Goal: Book appointment/travel/reservation

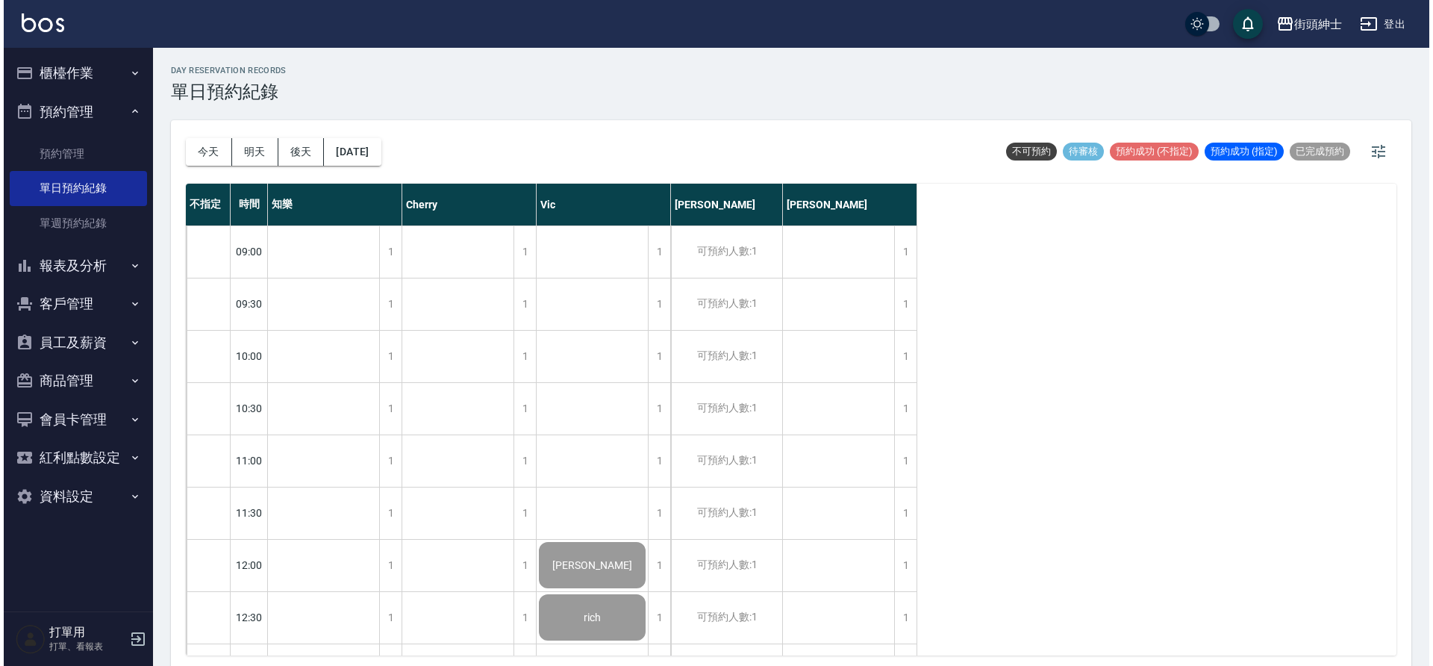
scroll to position [1097, 0]
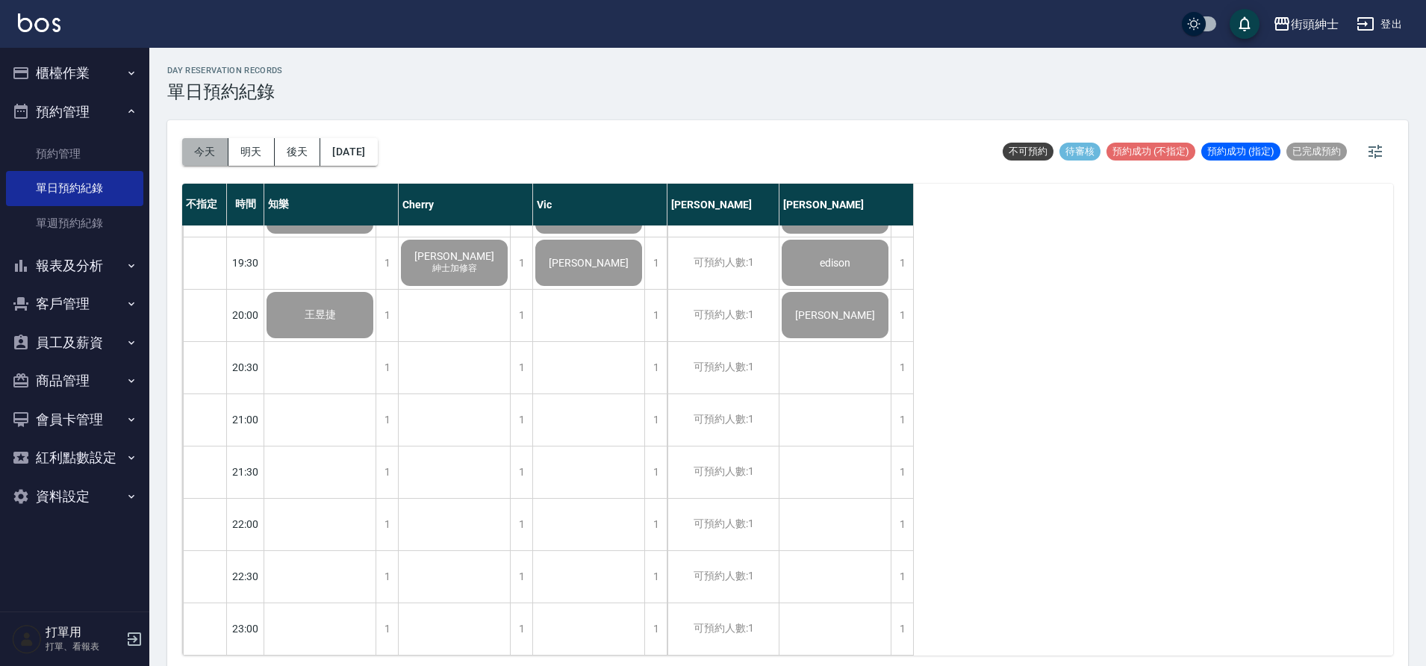
click at [222, 140] on button "今天" at bounding box center [205, 152] width 46 height 28
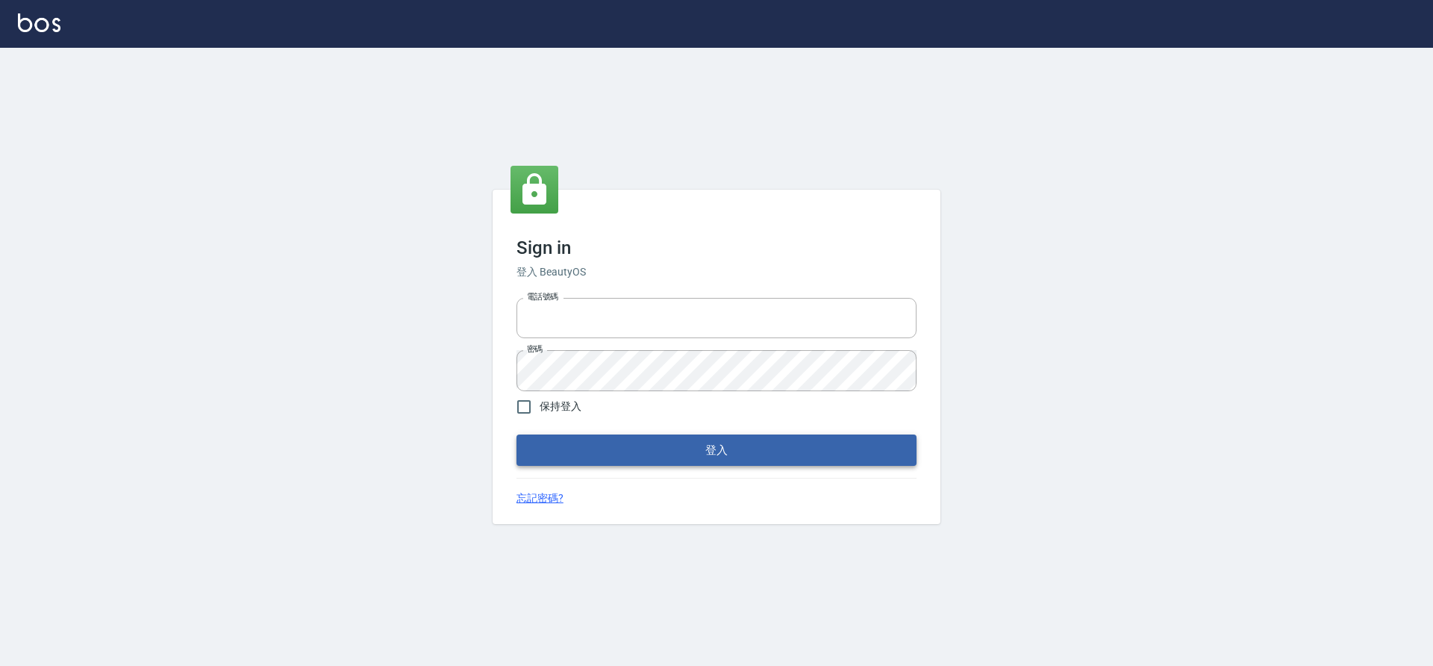
type input "0976742122"
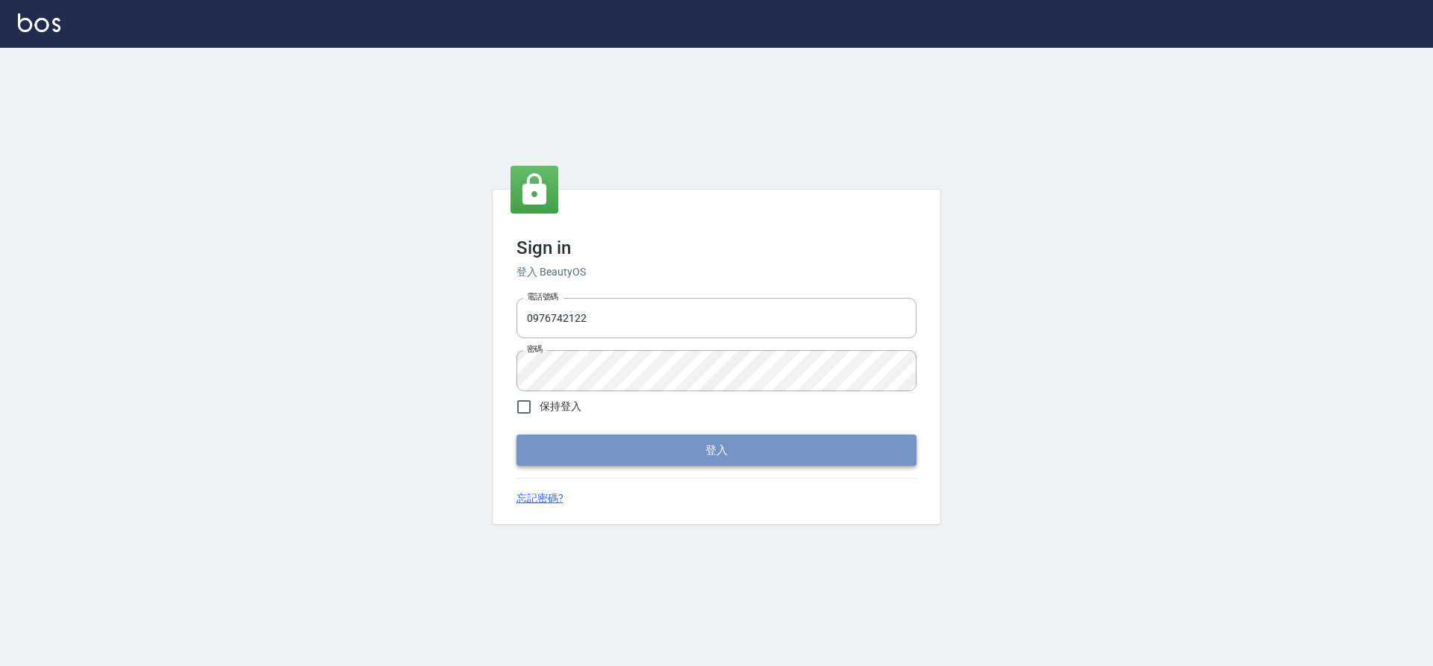
click at [762, 452] on button "登入" at bounding box center [717, 450] width 400 height 31
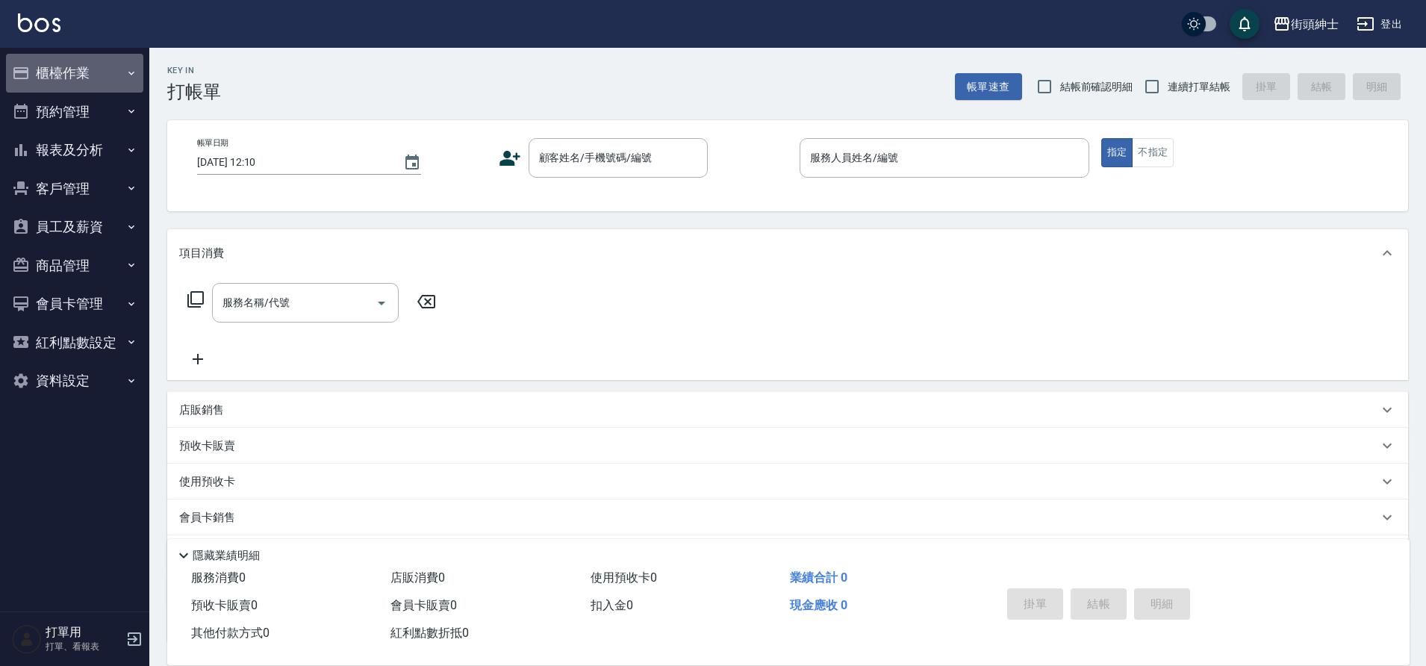
click at [85, 66] on button "櫃檯作業" at bounding box center [74, 73] width 137 height 39
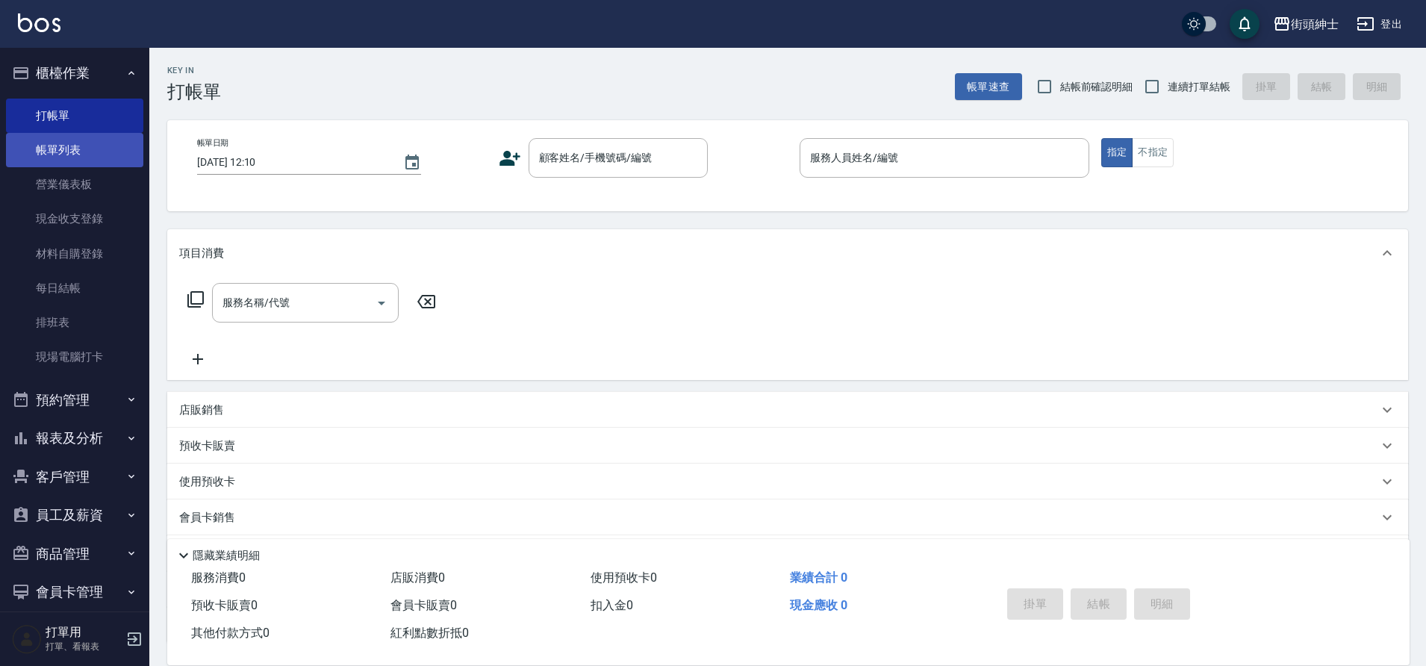
click at [96, 145] on link "帳單列表" at bounding box center [74, 150] width 137 height 34
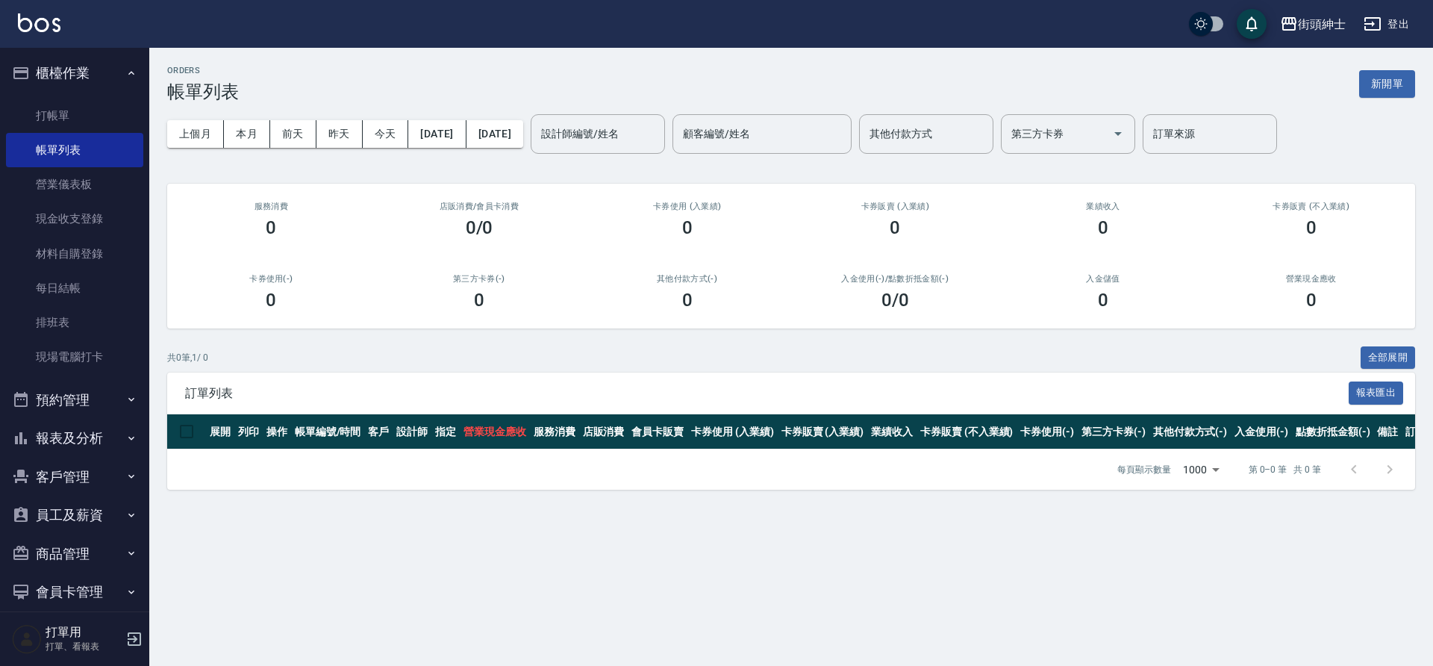
click at [107, 401] on button "預約管理" at bounding box center [74, 400] width 137 height 39
click at [60, 450] on link "預約管理" at bounding box center [74, 442] width 137 height 34
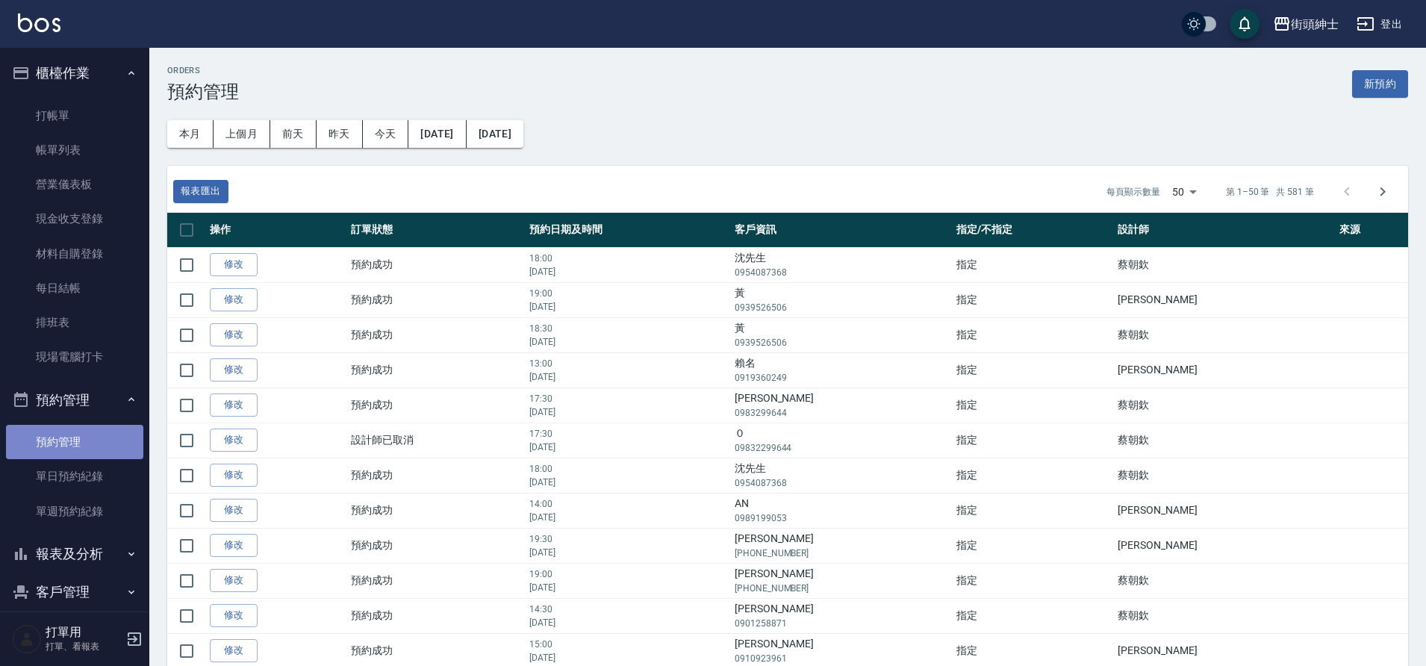
click at [115, 455] on link "預約管理" at bounding box center [74, 442] width 137 height 34
click at [107, 473] on link "單日預約紀錄" at bounding box center [74, 476] width 137 height 34
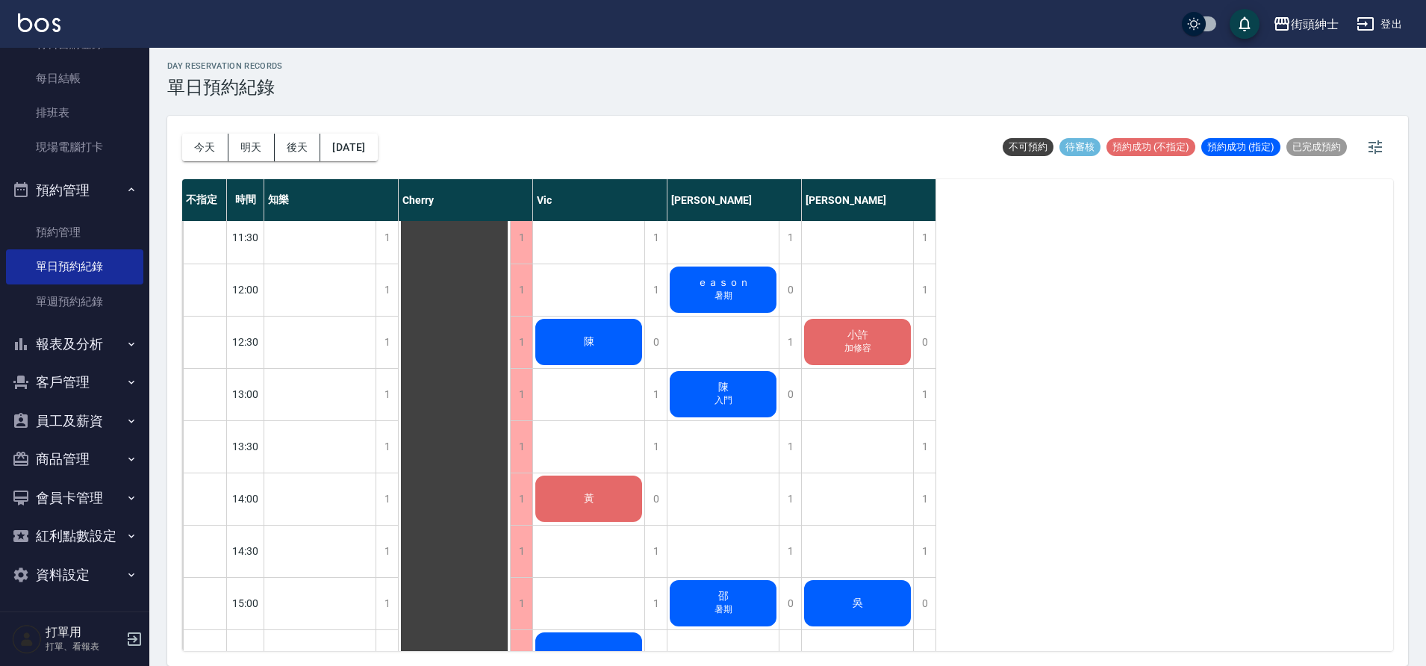
scroll to position [275, 0]
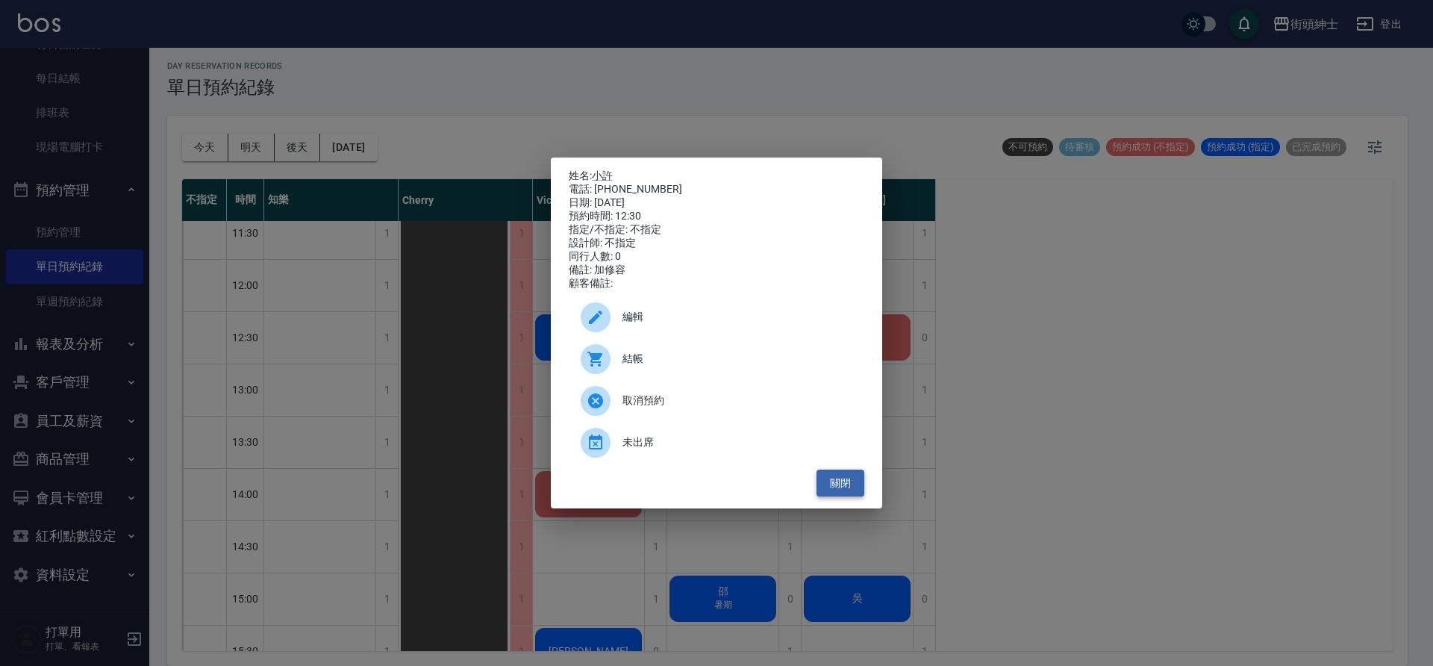
click at [830, 490] on button "關閉" at bounding box center [841, 484] width 48 height 28
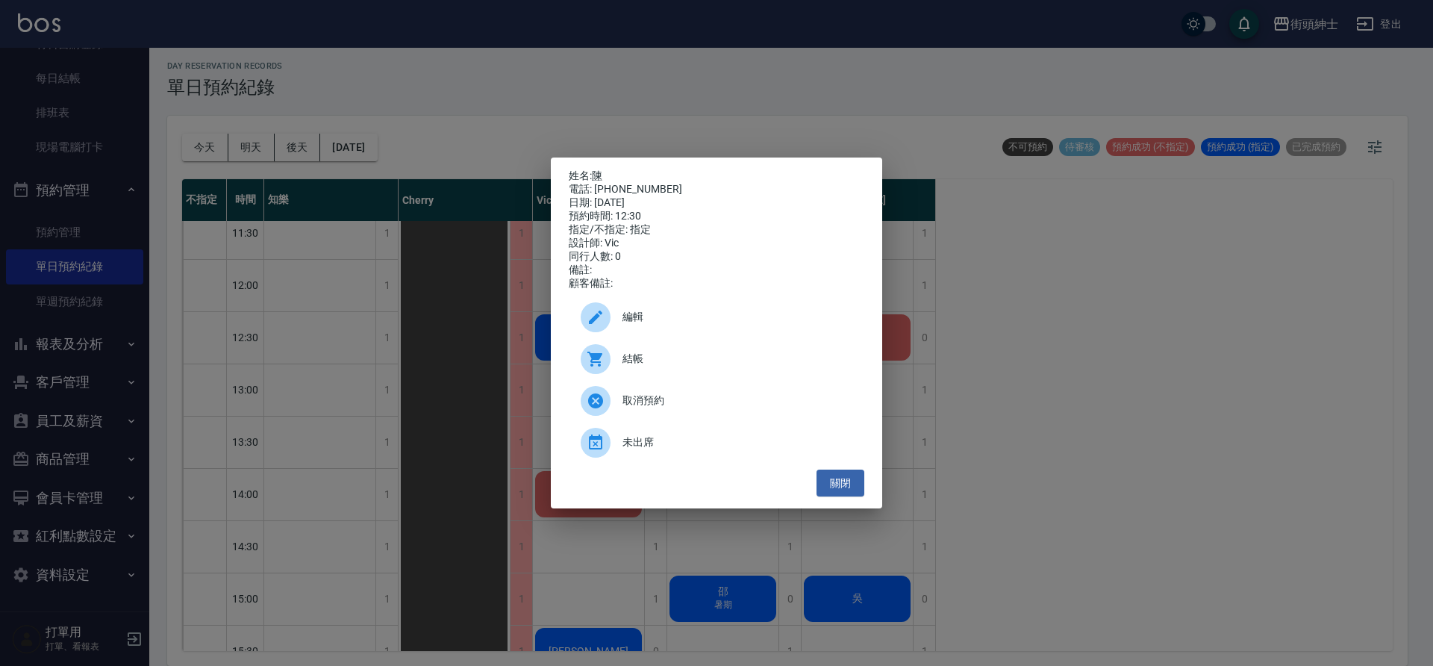
click at [971, 258] on div "姓名: 陳 電話: 0922200888 日期: 2025/08/21 預約時間: 12:30 指定/不指定: 指定 設計師: Vic 同行人數: 0 備註:…" at bounding box center [716, 333] width 1433 height 666
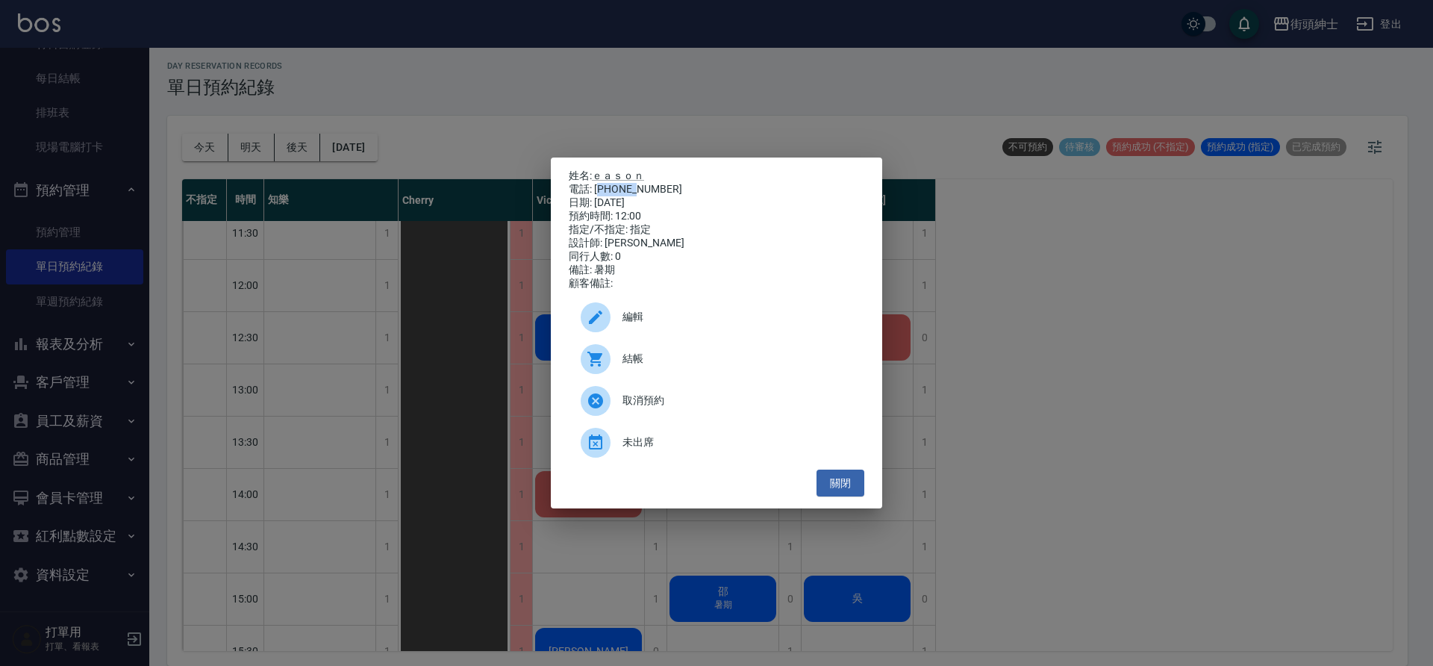
drag, startPoint x: 604, startPoint y: 185, endPoint x: 638, endPoint y: 178, distance: 35.1
click at [638, 183] on div "電話: 0939970798" at bounding box center [717, 189] width 296 height 13
click at [653, 175] on p "姓名: ｅａｓｏｎ" at bounding box center [717, 175] width 296 height 13
click at [1183, 373] on div "姓名: ｅａｓｏｎ 電話: 0939970798 日期: 2025/08/21 預約時間: 12:00 指定/不指定: 指定 設計師: 戴比 同行人數: 0 …" at bounding box center [716, 333] width 1433 height 666
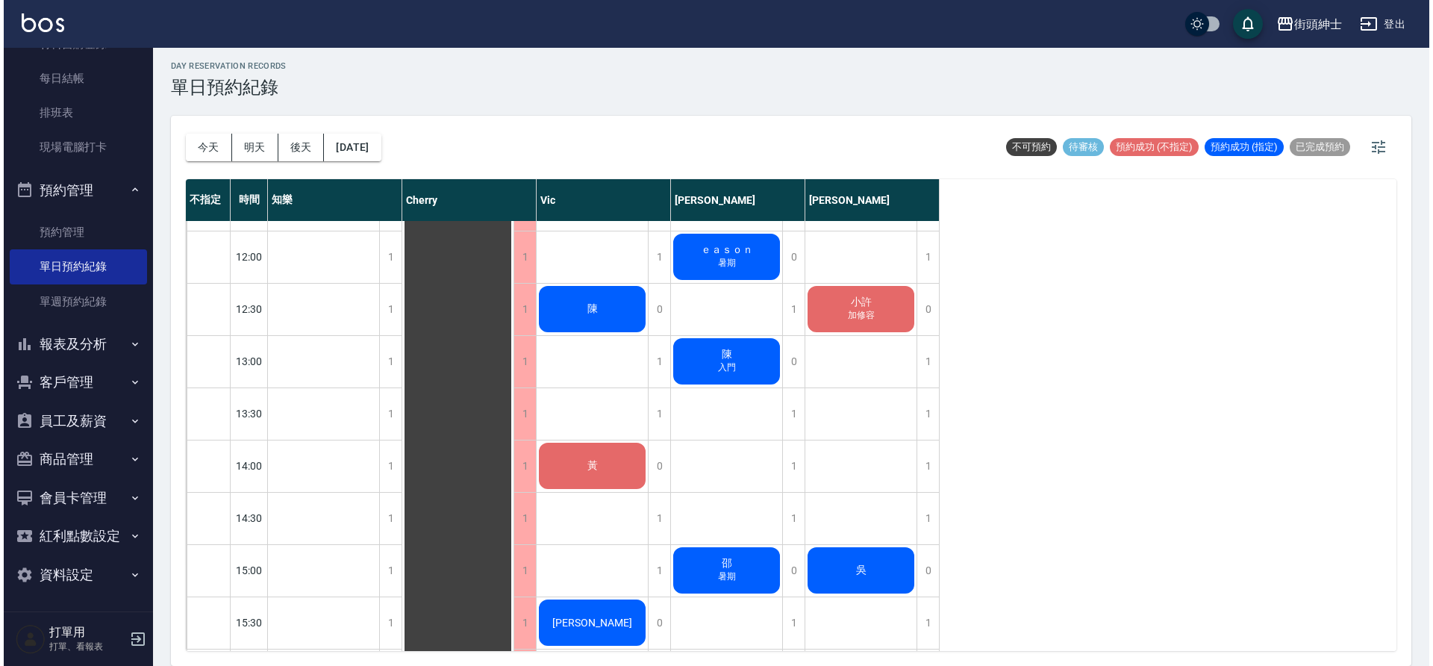
scroll to position [393, 0]
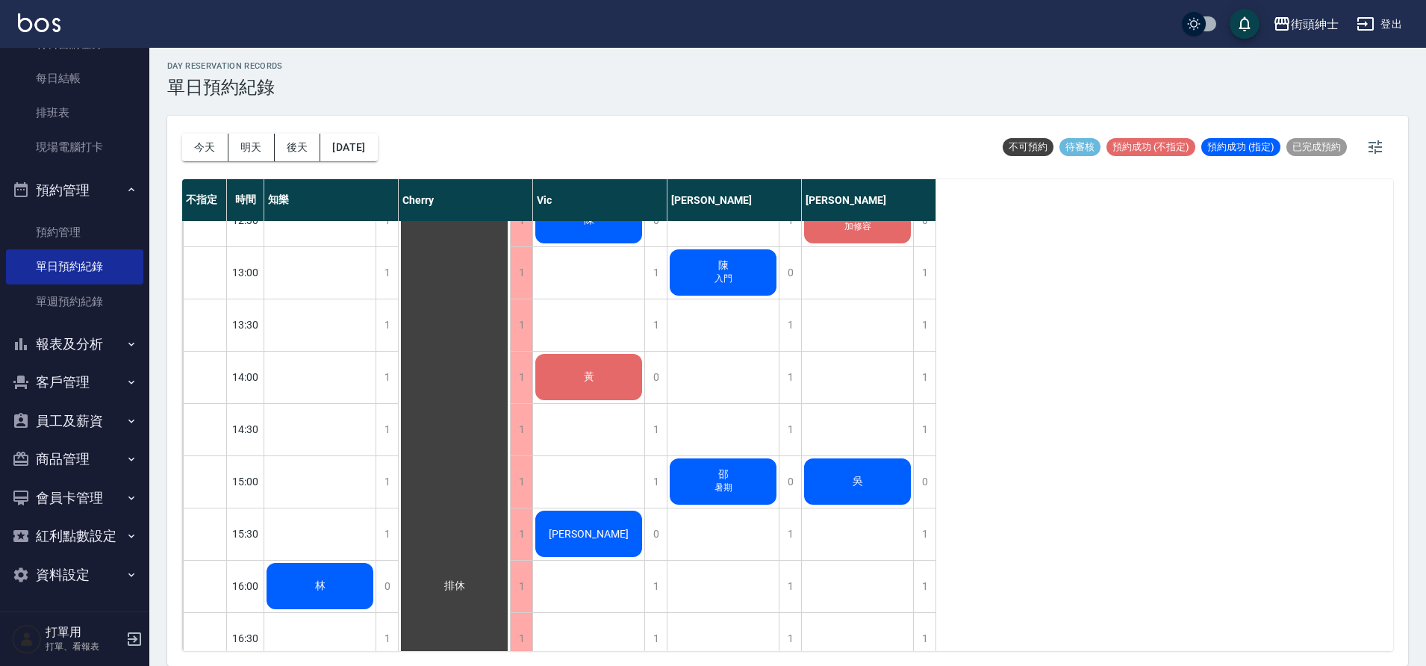
click at [376, 561] on div "Arthur" at bounding box center [319, 586] width 111 height 51
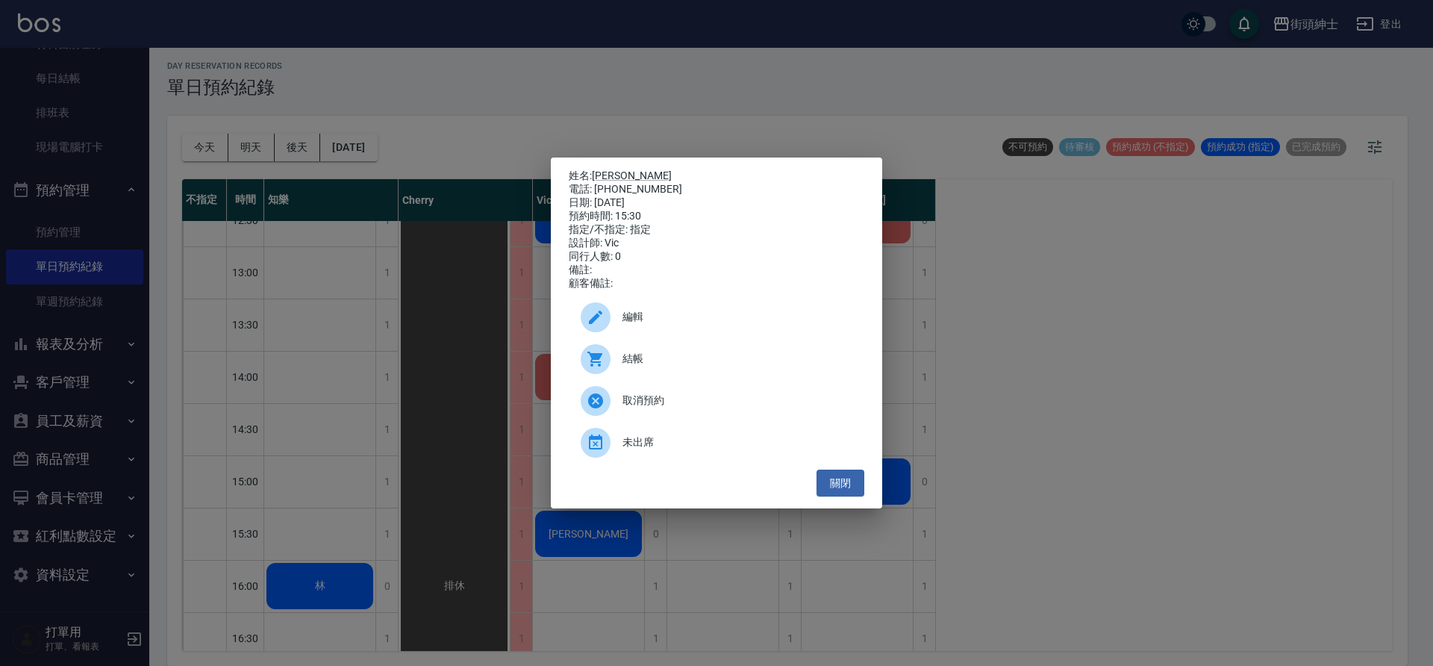
click at [679, 319] on span "編輯" at bounding box center [738, 317] width 230 height 16
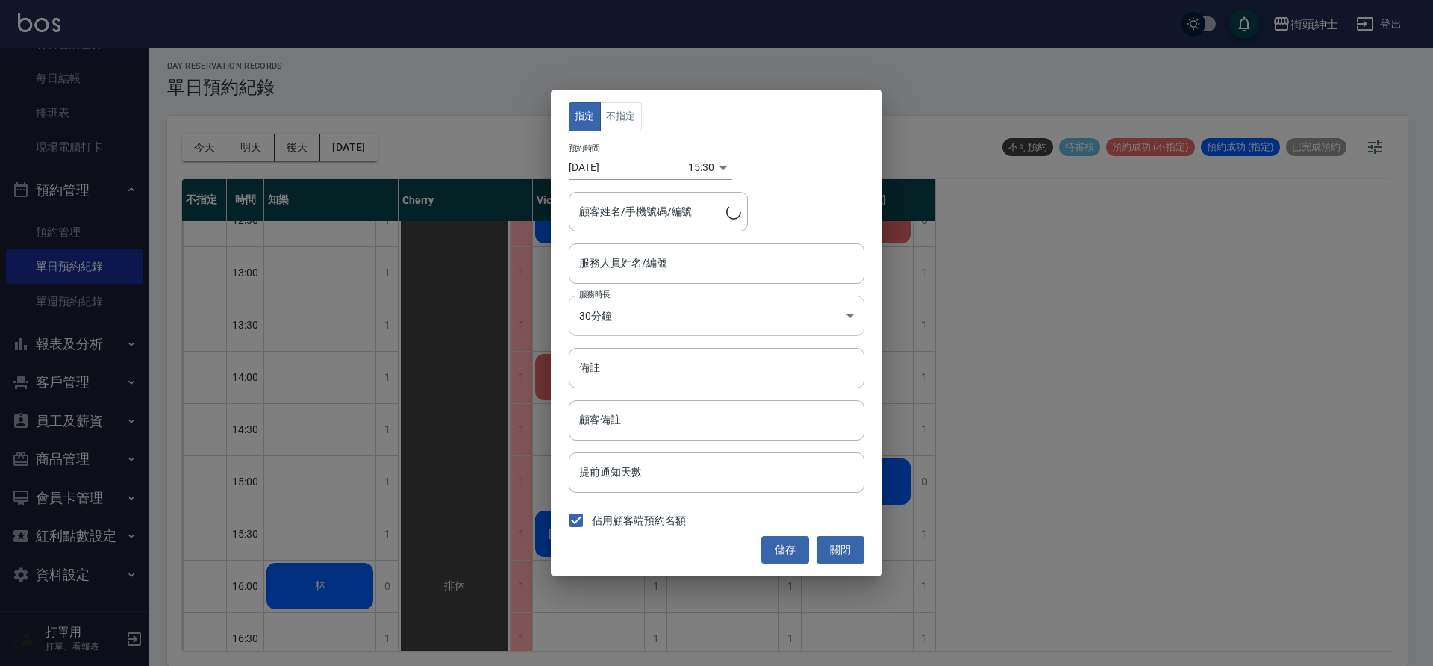
type input "Arthur/0966322686"
type input "Vic(無代號)"
click at [699, 172] on body "街頭紳士 登出 櫃檯作業 打帳單 帳單列表 營業儀表板 現金收支登錄 材料自購登錄 每日結帳 排班表 現場電腦打卡 預約管理 預約管理 單日預約紀錄 單週預約…" at bounding box center [716, 331] width 1433 height 670
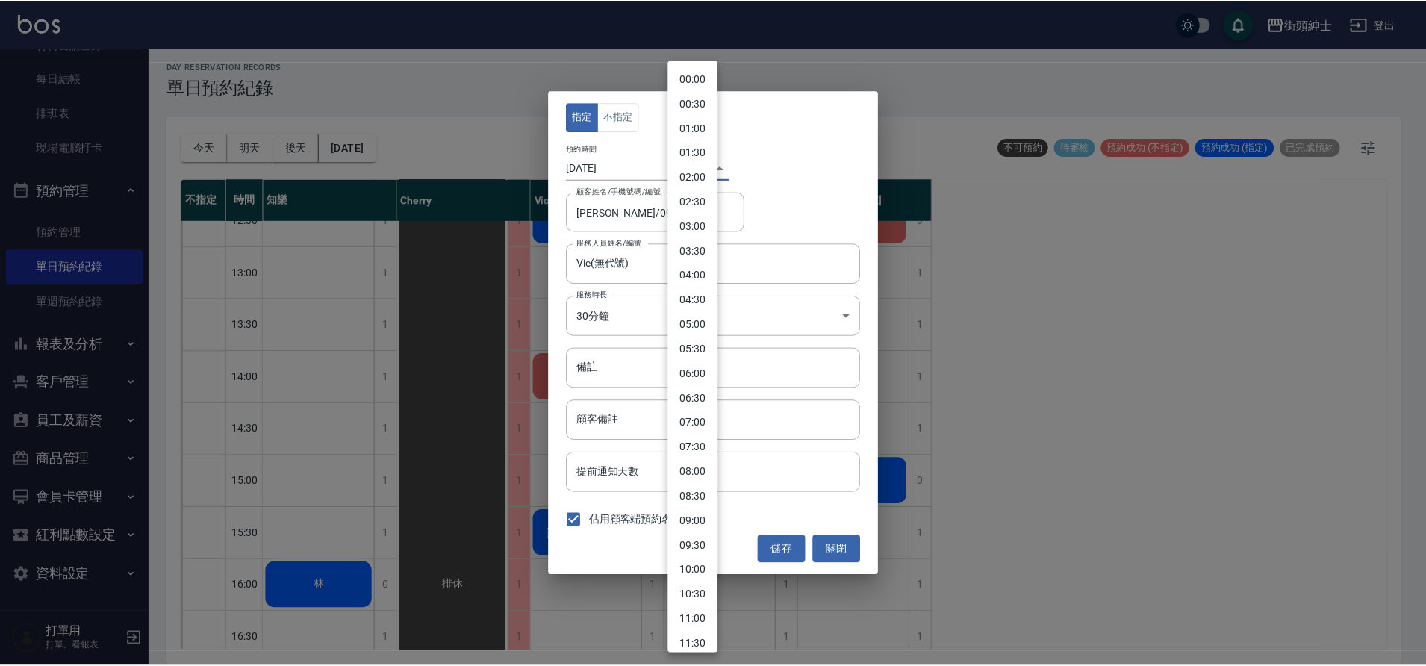
scroll to position [485, 0]
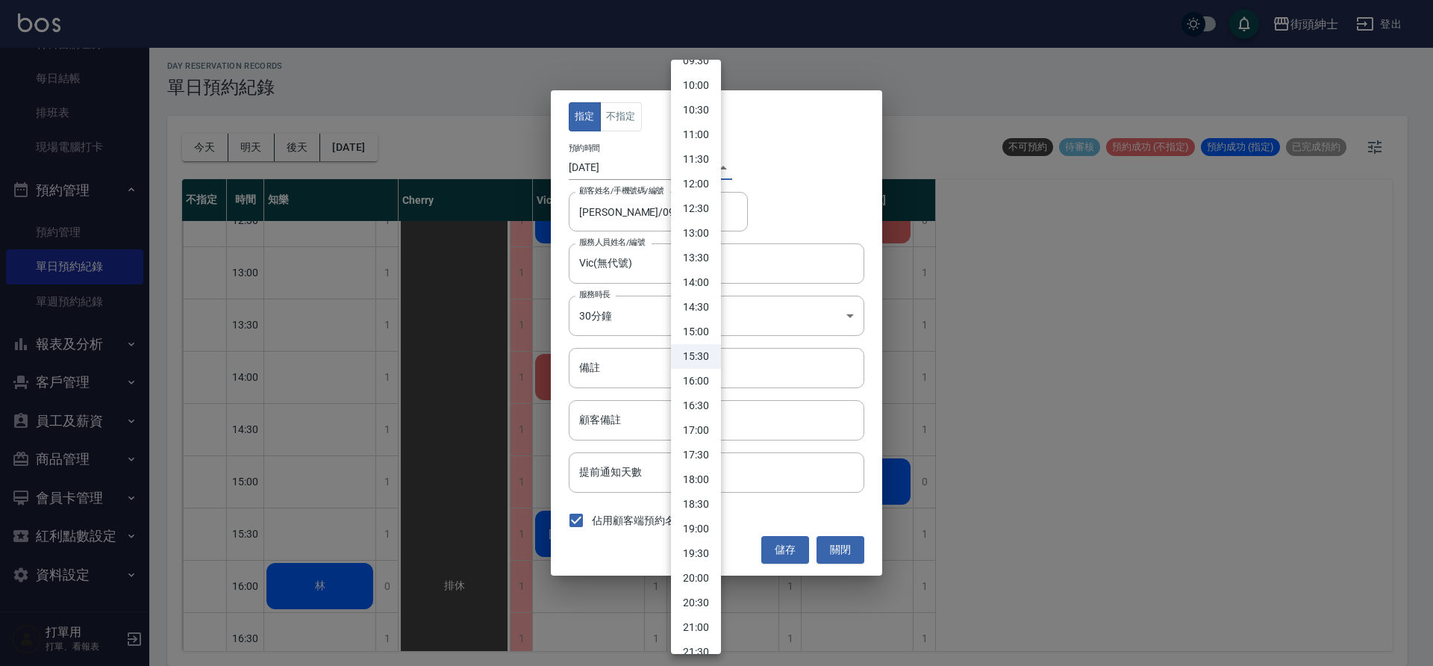
click at [702, 325] on li "15:00" at bounding box center [696, 332] width 50 height 25
type input "1755759600000"
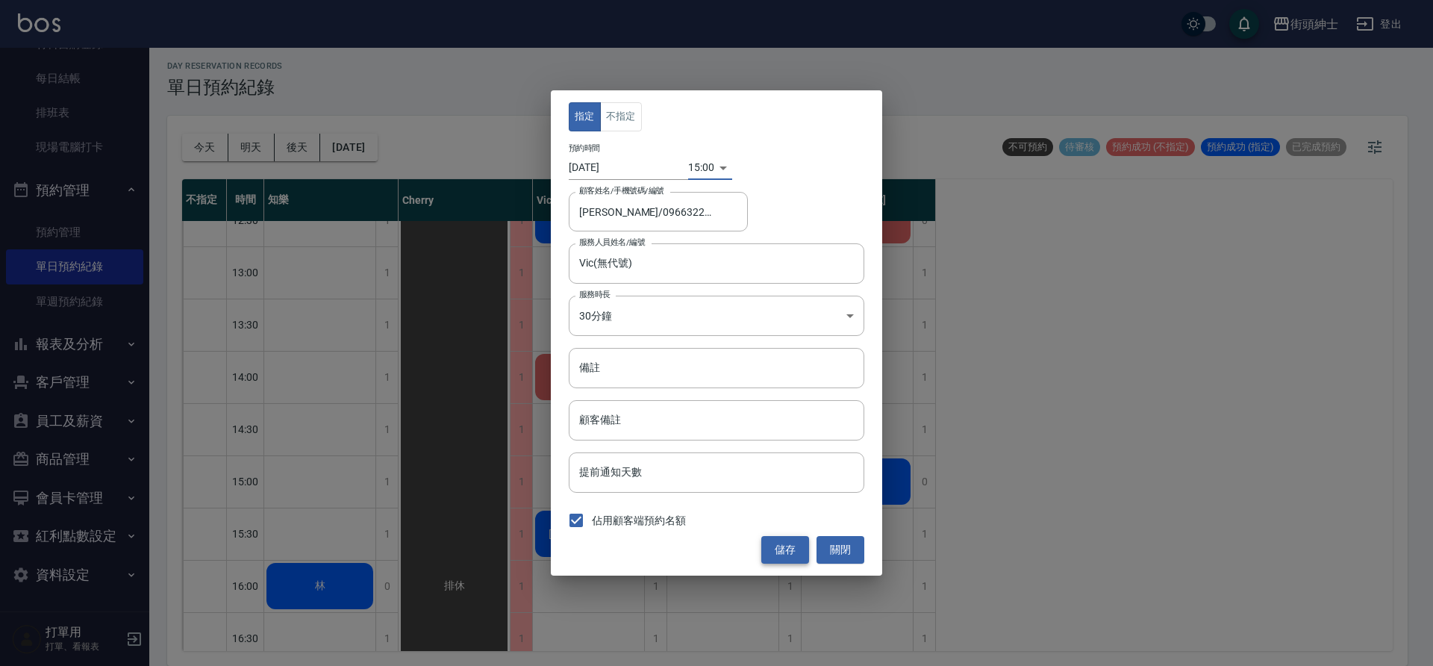
click at [783, 553] on button "儲存" at bounding box center [786, 550] width 48 height 28
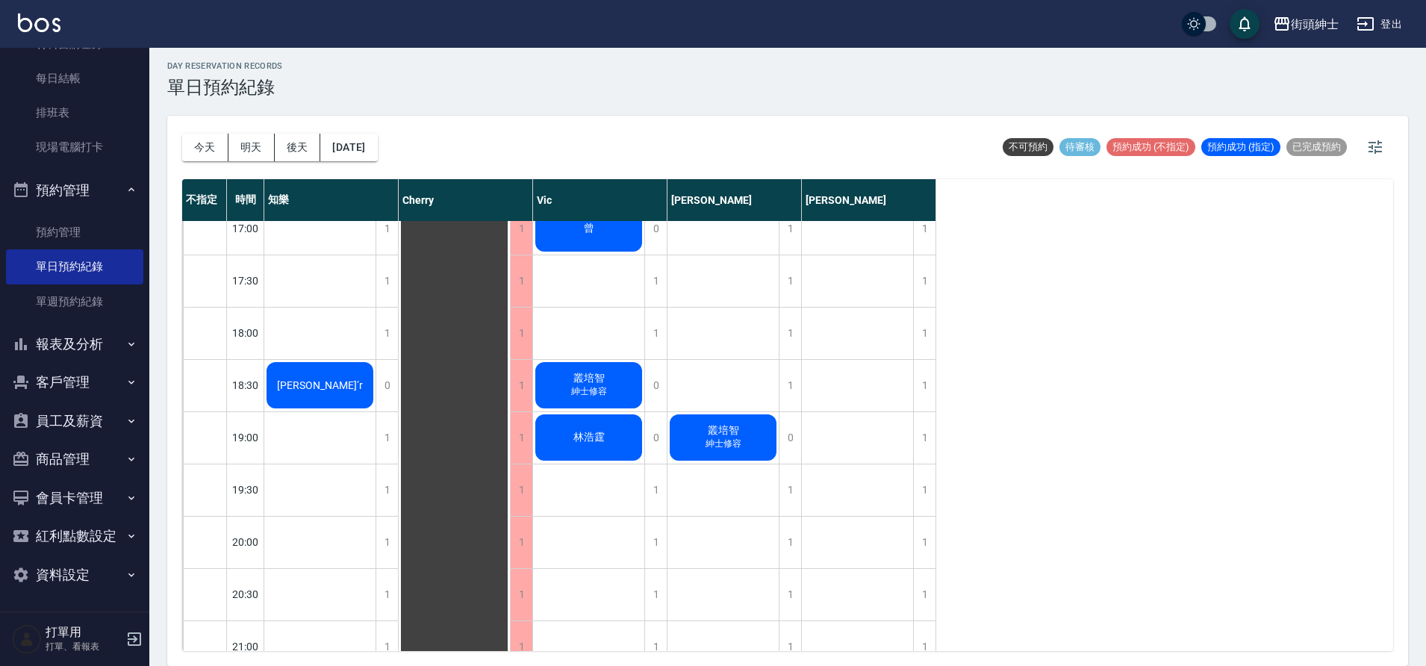
scroll to position [726, 0]
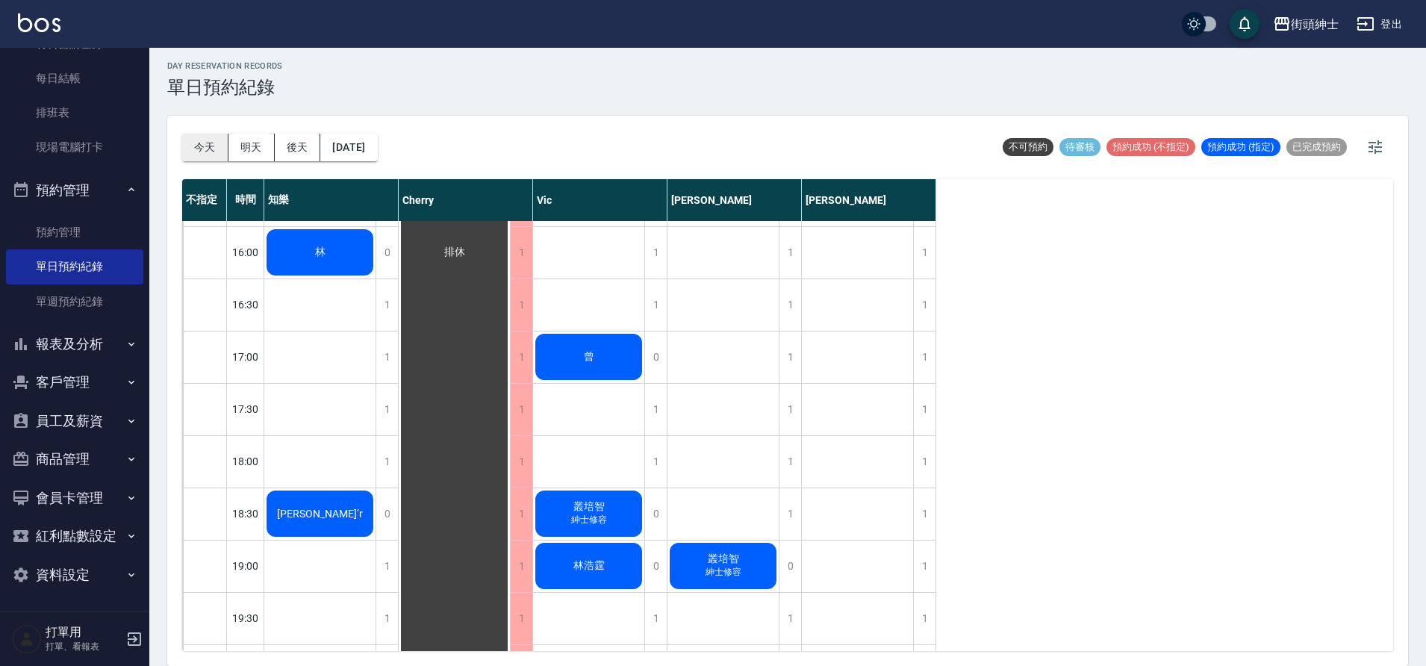
click at [207, 145] on button "今天" at bounding box center [205, 148] width 46 height 28
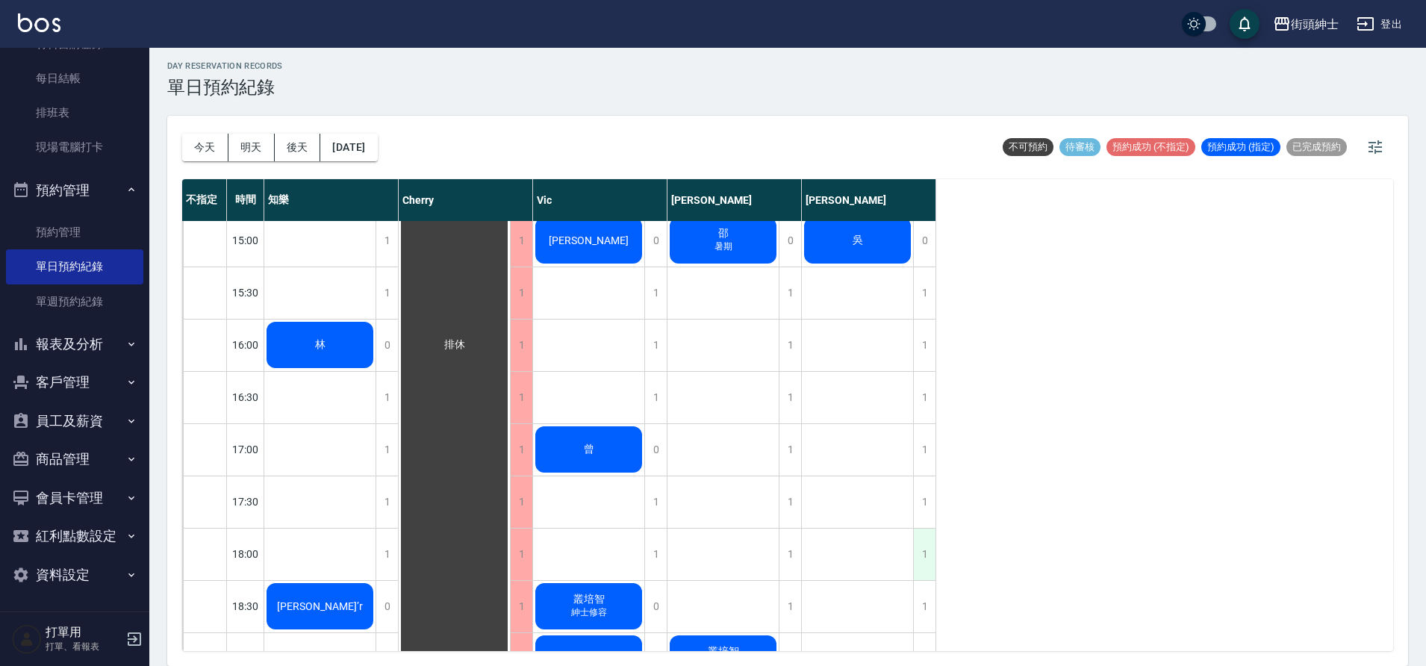
scroll to position [635, 0]
click at [929, 561] on div "1" at bounding box center [924, 554] width 22 height 52
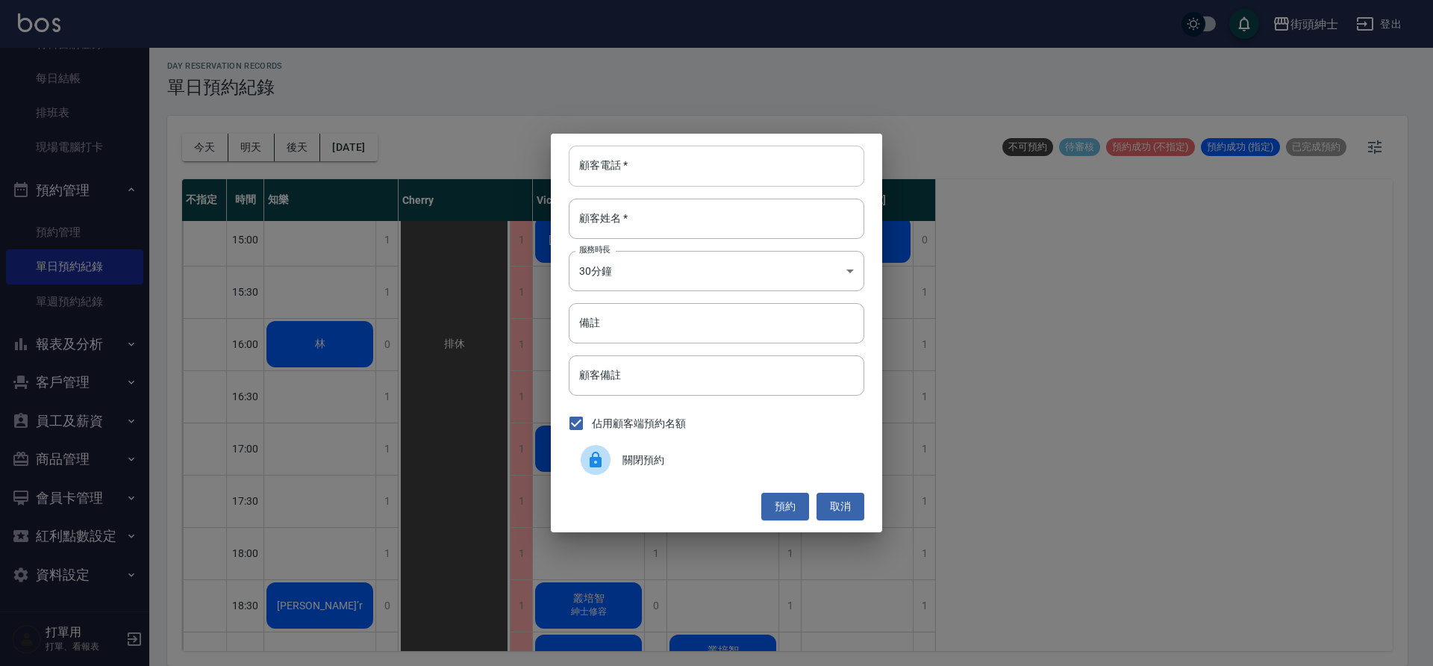
click at [774, 182] on input "顧客電話   *" at bounding box center [717, 166] width 296 height 40
type input "0917124828"
click at [762, 208] on input "顧客姓名   *" at bounding box center [717, 219] width 296 height 40
type input "陳"
click at [783, 511] on button "預約" at bounding box center [786, 507] width 48 height 28
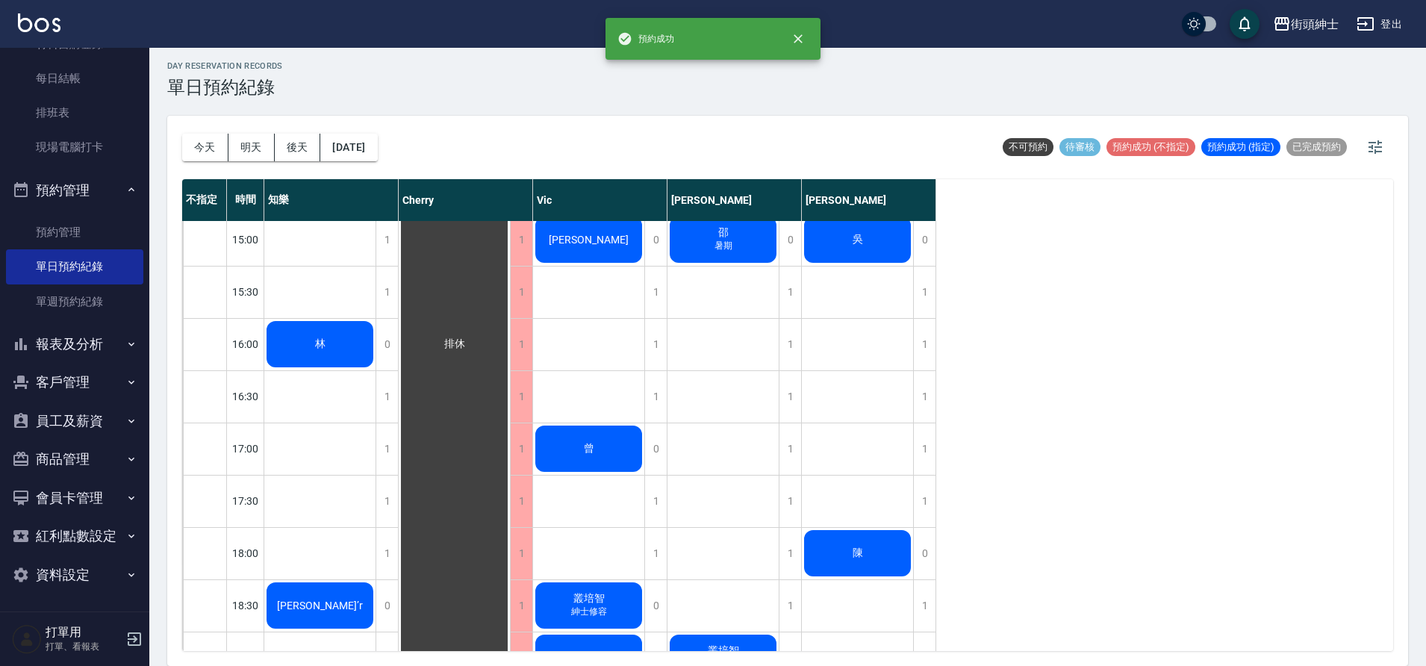
click at [328, 351] on span "陳" at bounding box center [320, 343] width 16 height 13
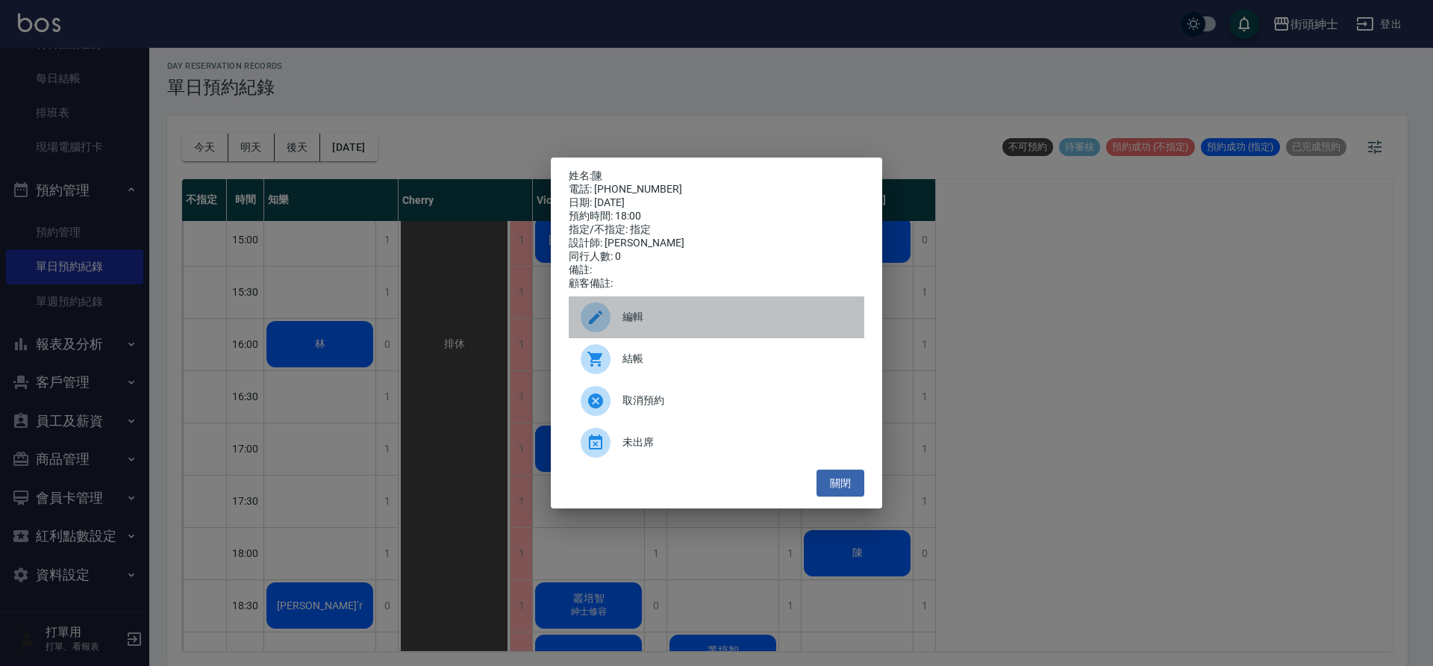
click at [730, 325] on span "編輯" at bounding box center [738, 317] width 230 height 16
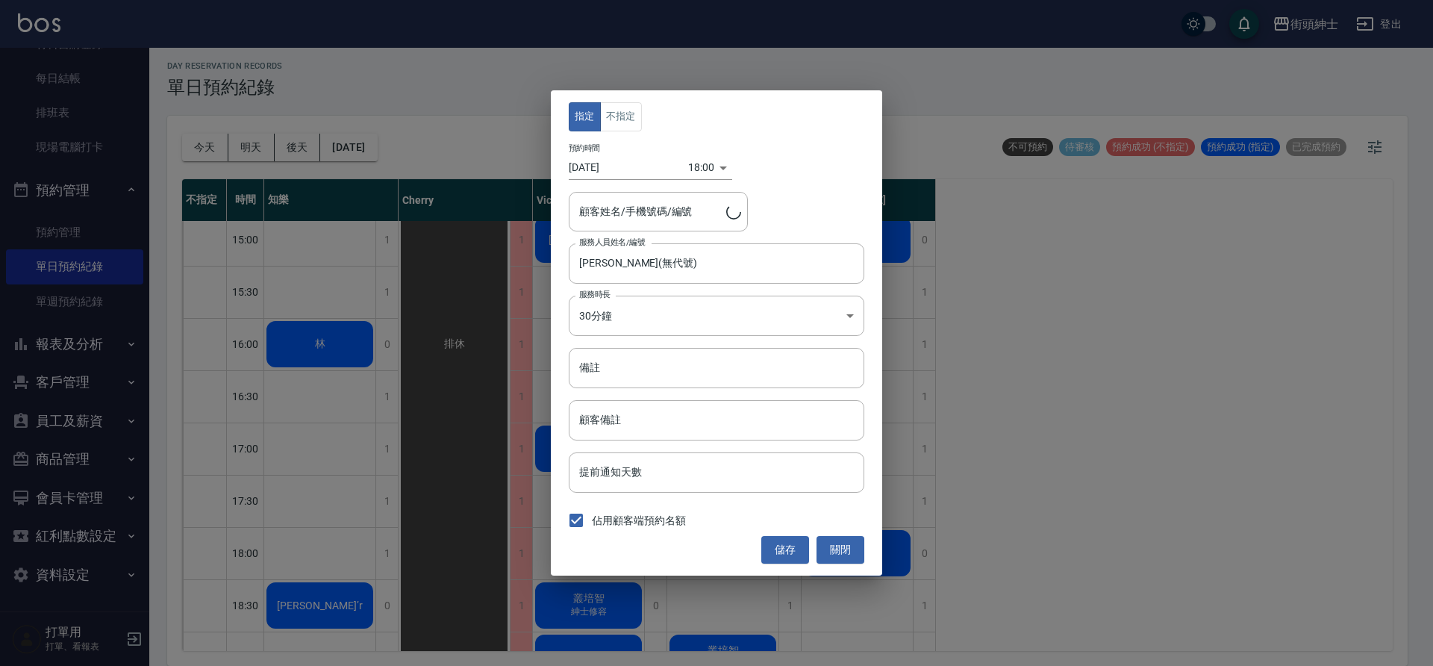
type input "陳/0917124828"
click at [632, 114] on button "不指定" at bounding box center [621, 116] width 42 height 29
click at [780, 555] on button "儲存" at bounding box center [786, 550] width 48 height 28
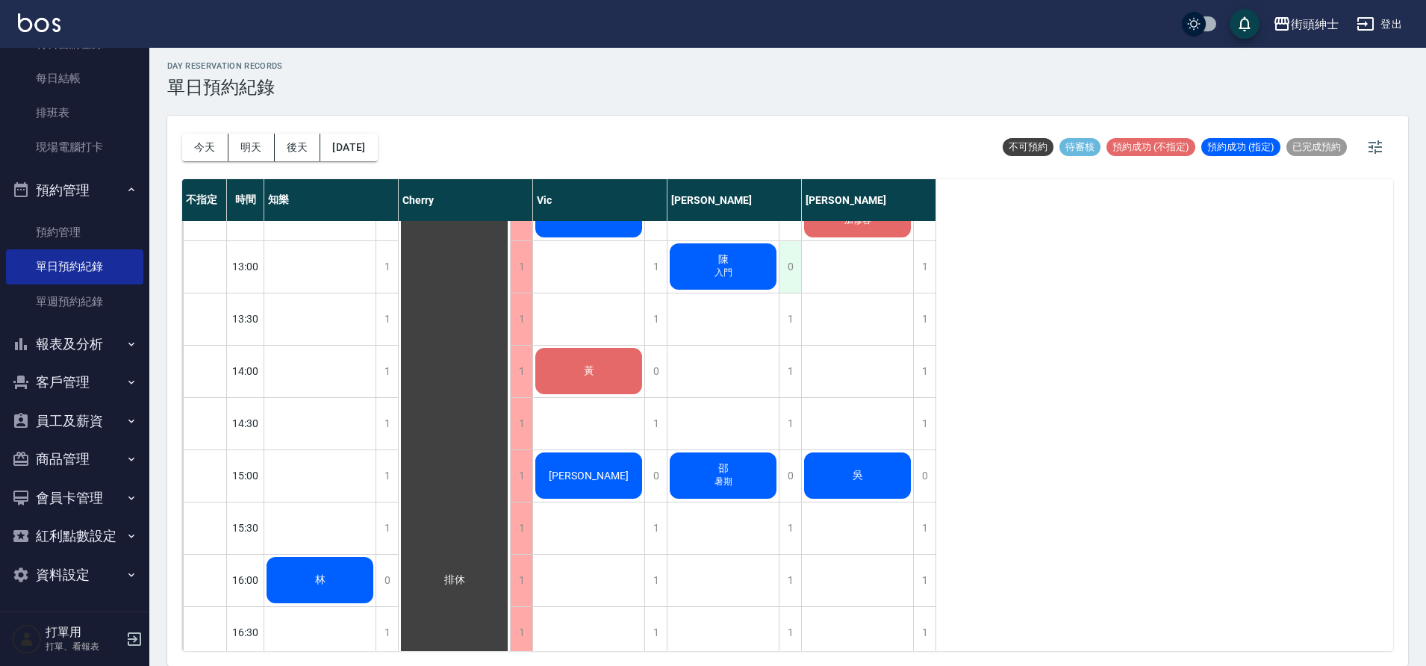
scroll to position [339, 0]
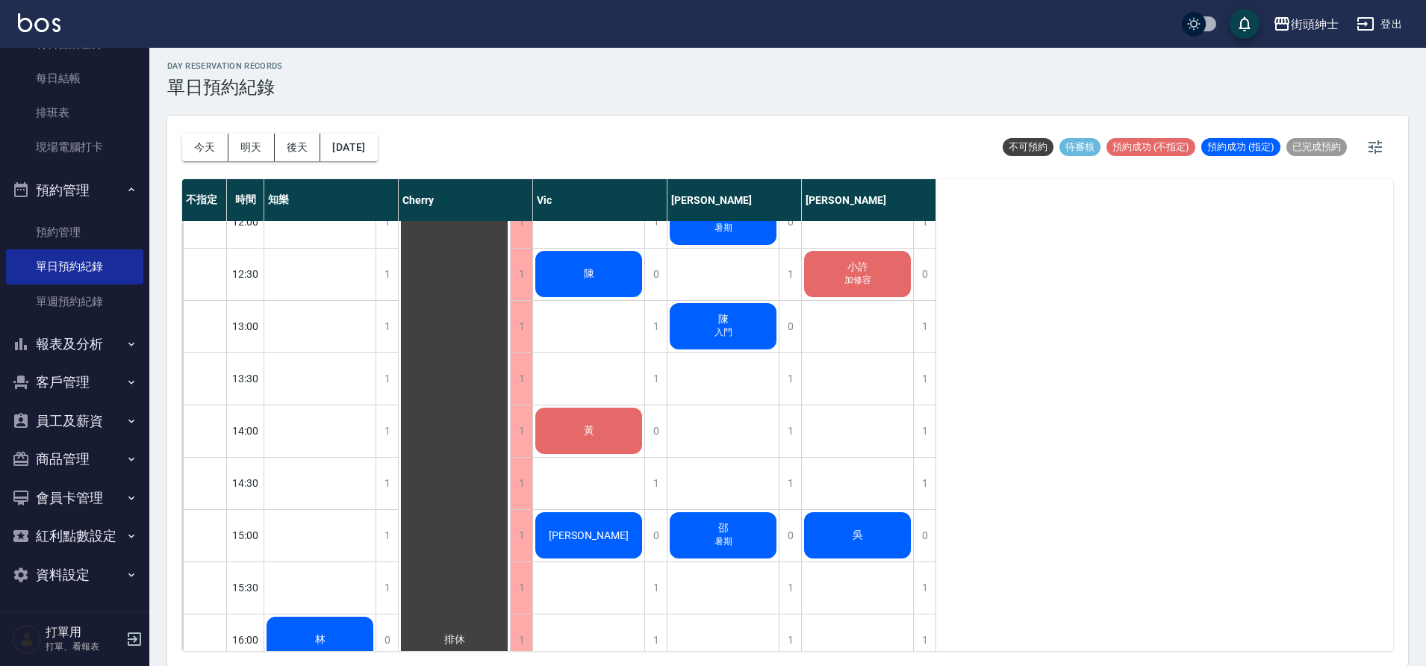
click at [376, 614] on div "陳" at bounding box center [319, 639] width 111 height 51
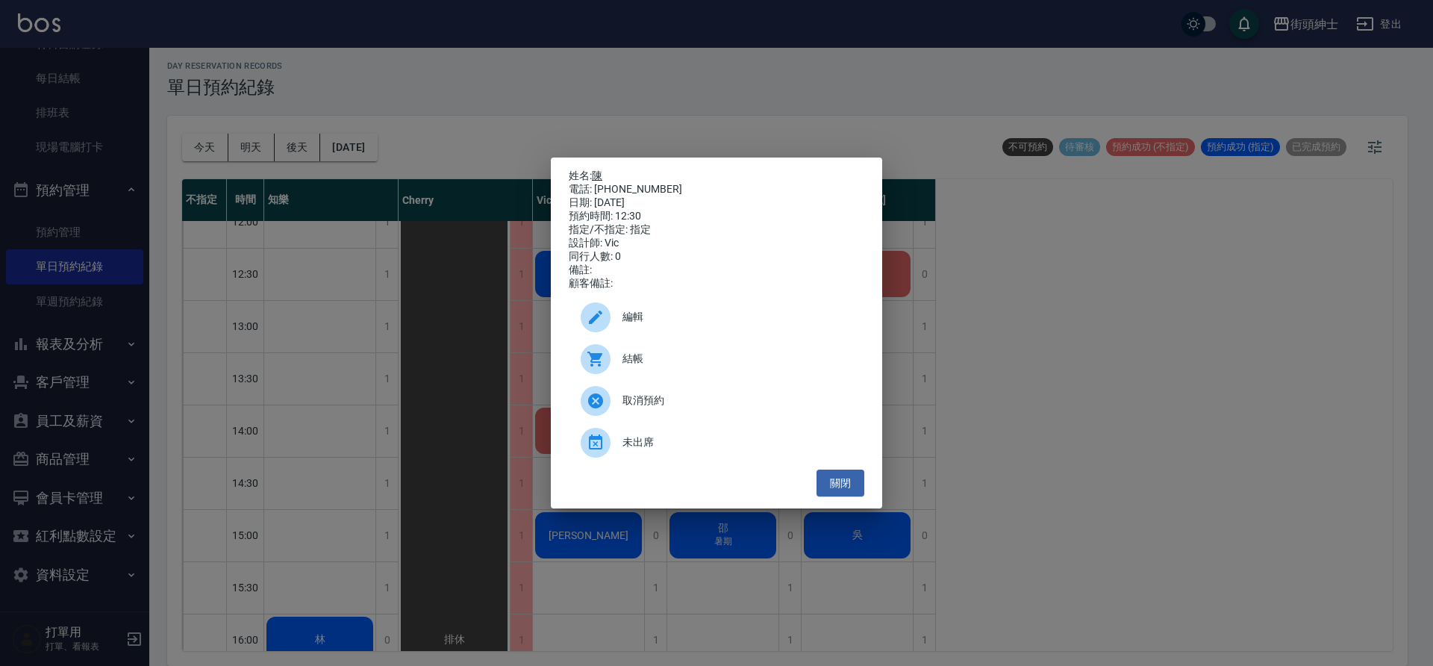
click at [602, 169] on link "陳" at bounding box center [597, 175] width 10 height 12
click at [840, 495] on button "關閉" at bounding box center [841, 484] width 48 height 28
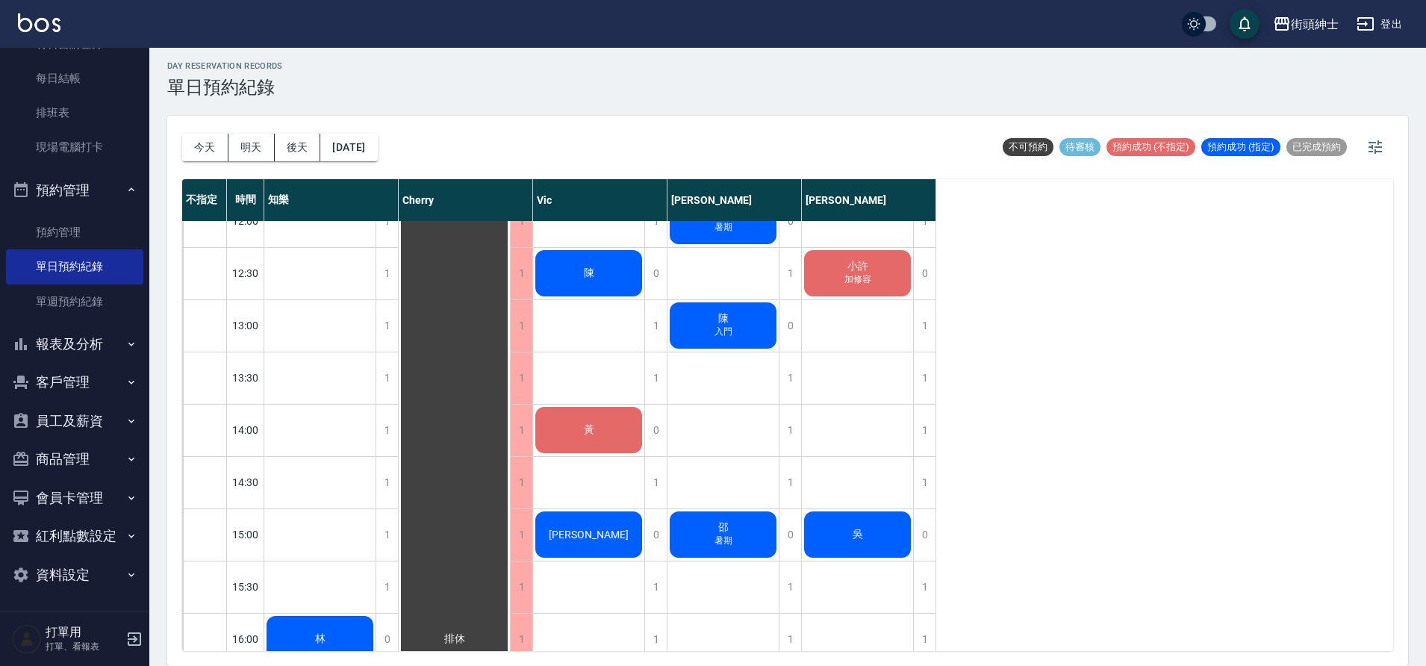
scroll to position [316, 0]
